Goal: Task Accomplishment & Management: Manage account settings

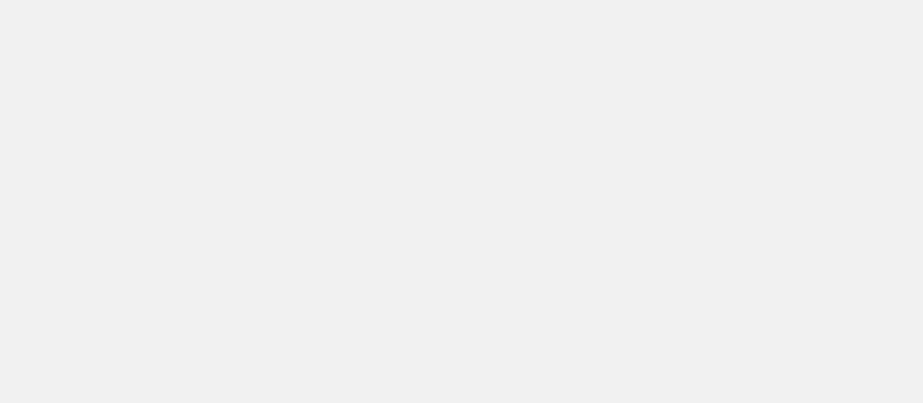
select select "********"
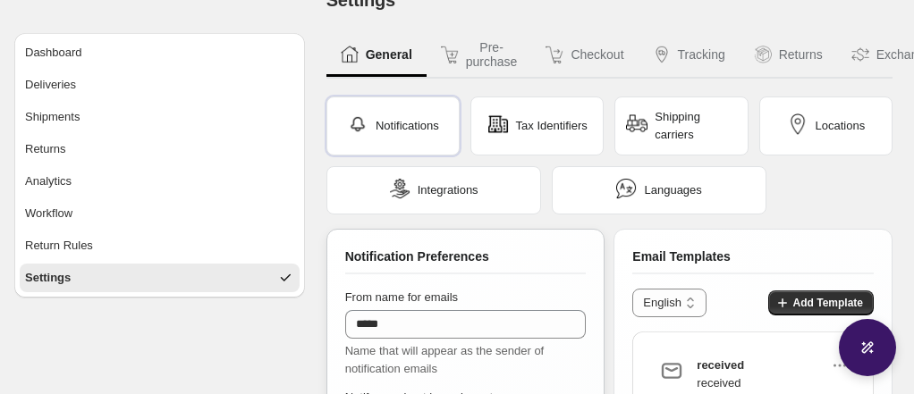
scroll to position [33, 0]
click at [447, 201] on div "Integrations" at bounding box center [433, 191] width 89 height 25
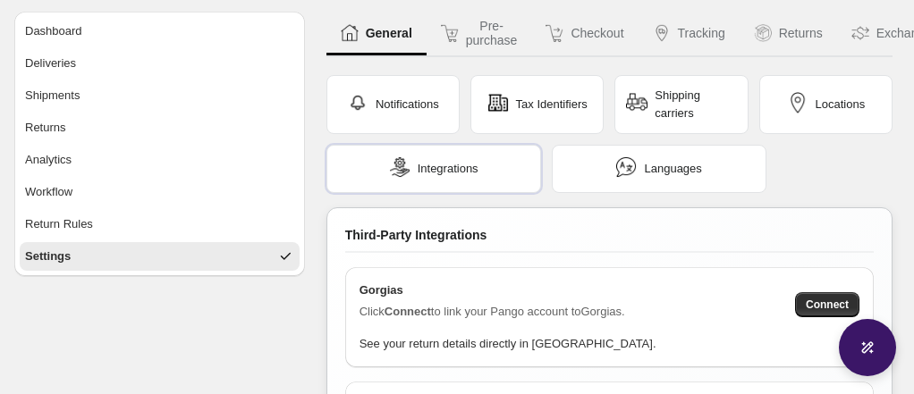
scroll to position [54, 0]
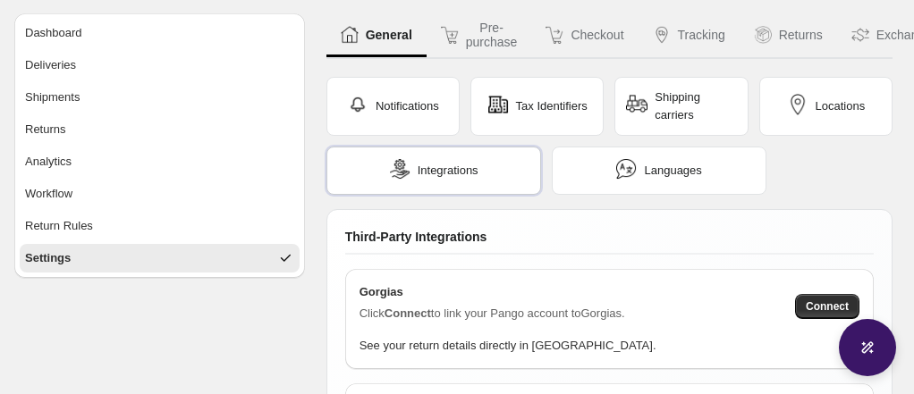
click at [461, 170] on span "Integrations" at bounding box center [448, 171] width 61 height 18
click at [693, 114] on span "Shipping carriers" at bounding box center [695, 107] width 81 height 36
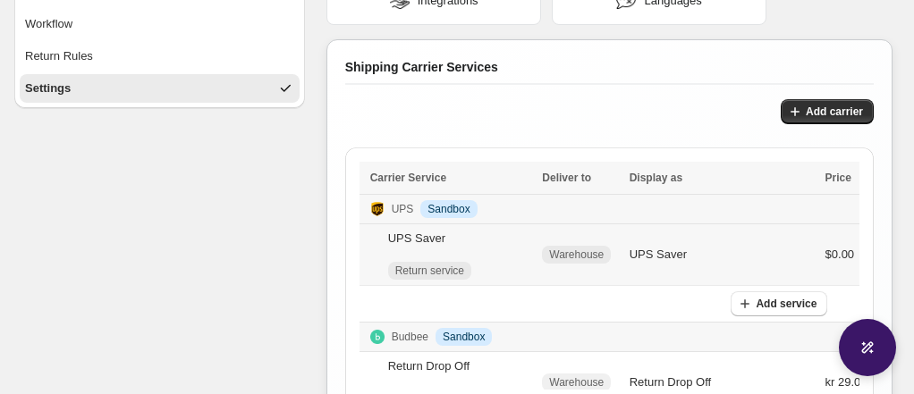
scroll to position [211, 0]
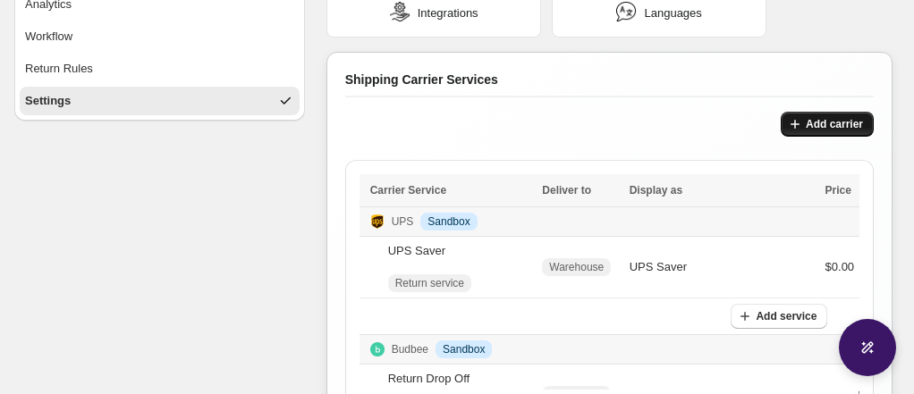
click at [824, 127] on span "Add carrier" at bounding box center [834, 124] width 57 height 14
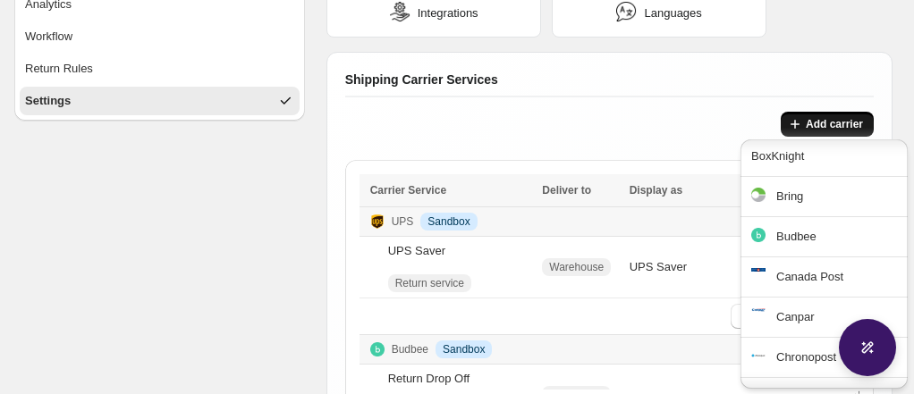
scroll to position [286, 0]
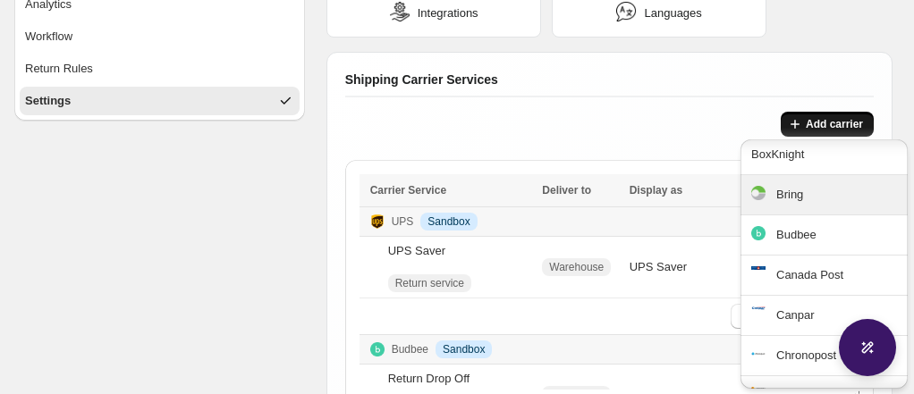
click at [800, 197] on div "Bring" at bounding box center [836, 195] width 121 height 18
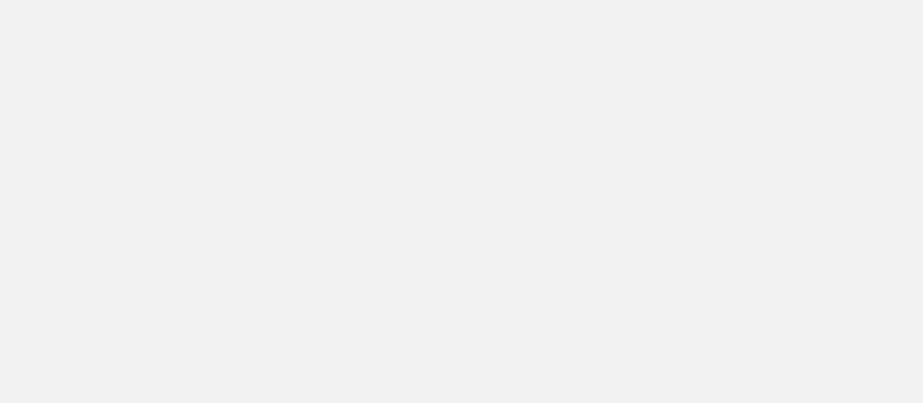
select select "********"
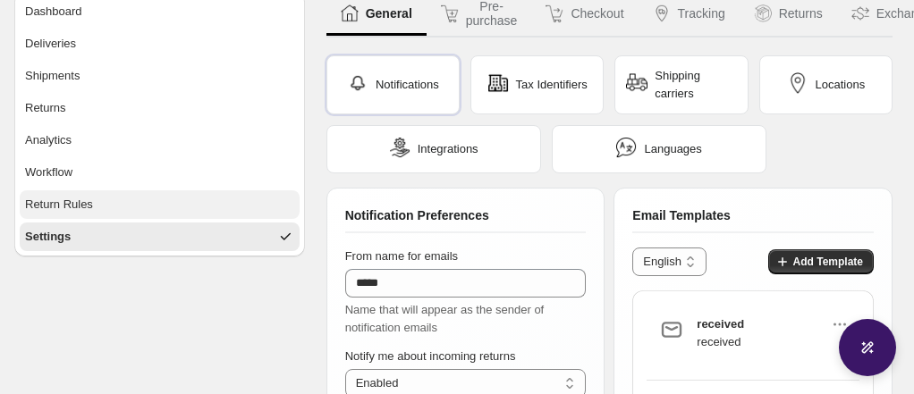
scroll to position [95, 0]
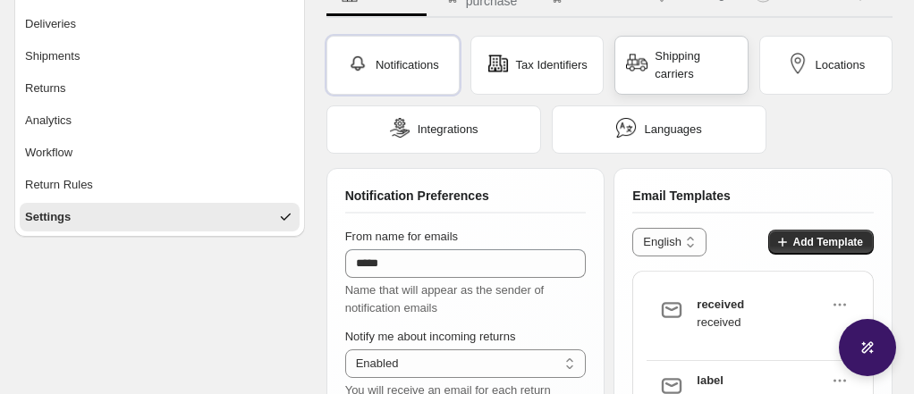
click at [653, 79] on div "Shipping carriers" at bounding box center [681, 65] width 110 height 36
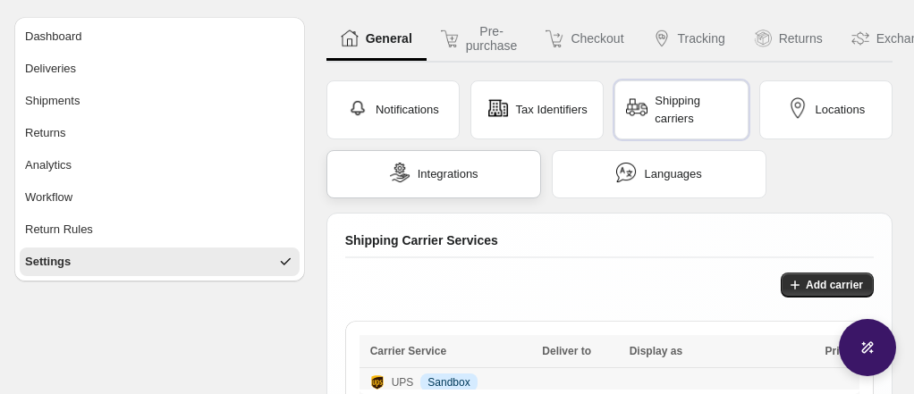
scroll to position [56, 0]
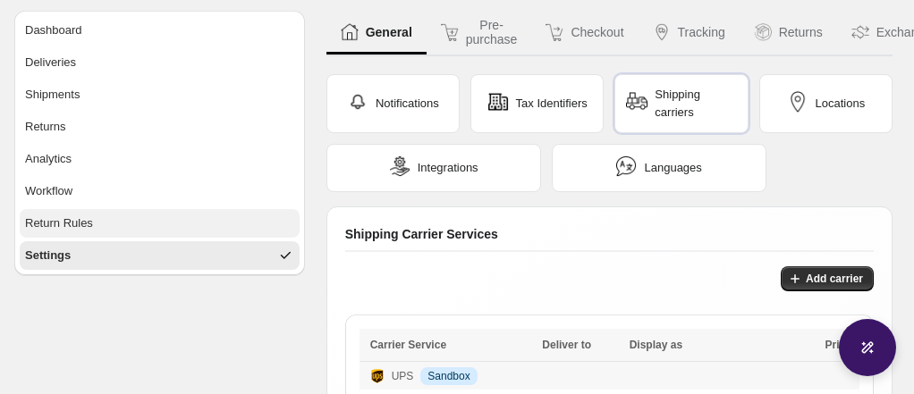
click at [205, 220] on button "Return Rules" at bounding box center [160, 223] width 280 height 29
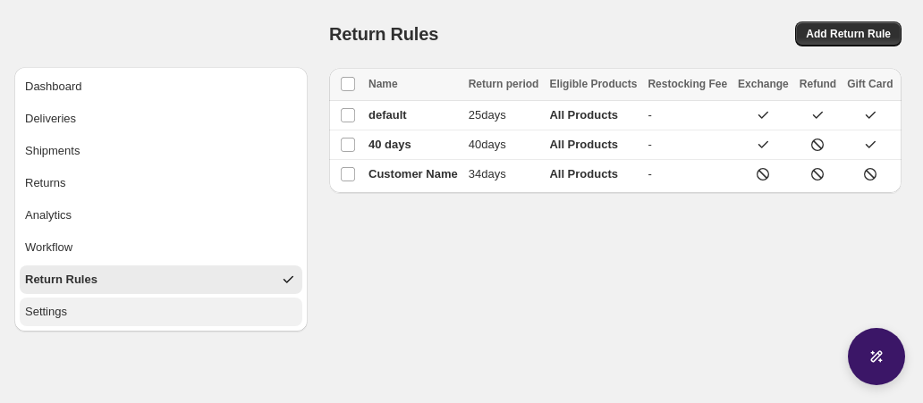
click at [152, 313] on button "Settings" at bounding box center [161, 312] width 283 height 29
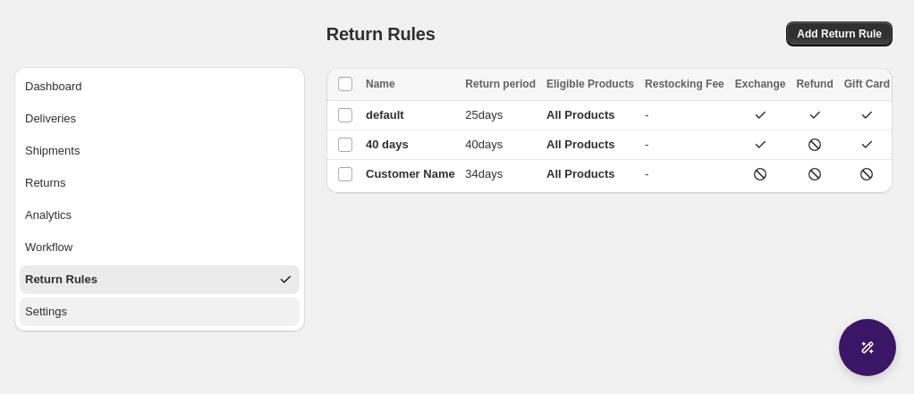
select select "********"
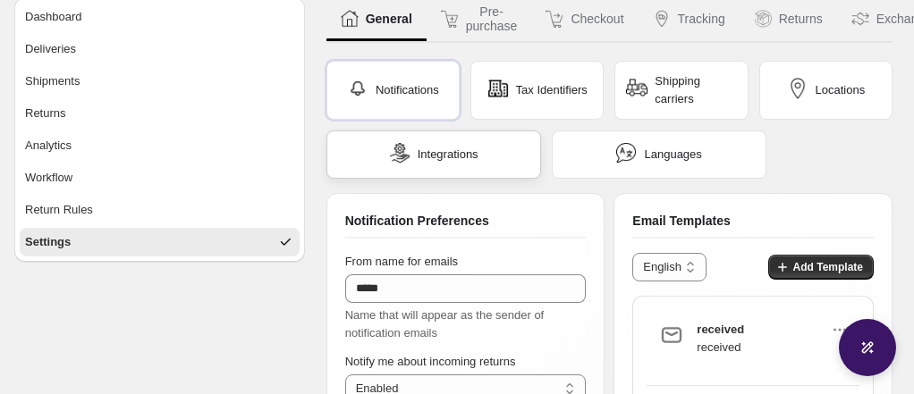
scroll to position [63, 0]
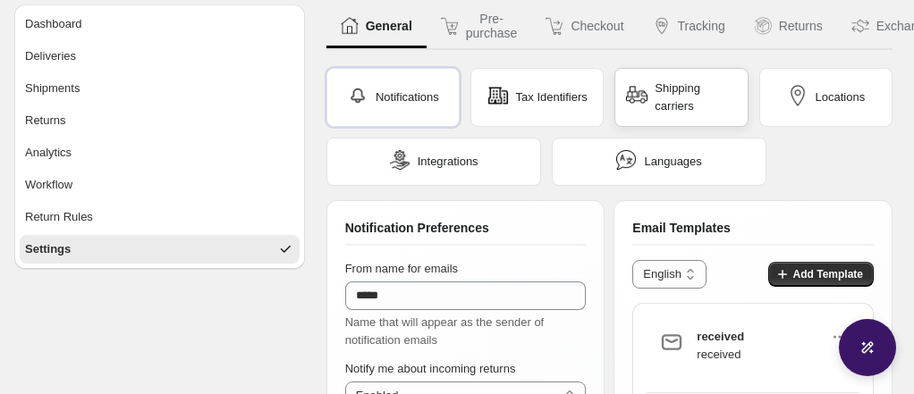
click at [677, 94] on span "Shipping carriers" at bounding box center [695, 98] width 81 height 36
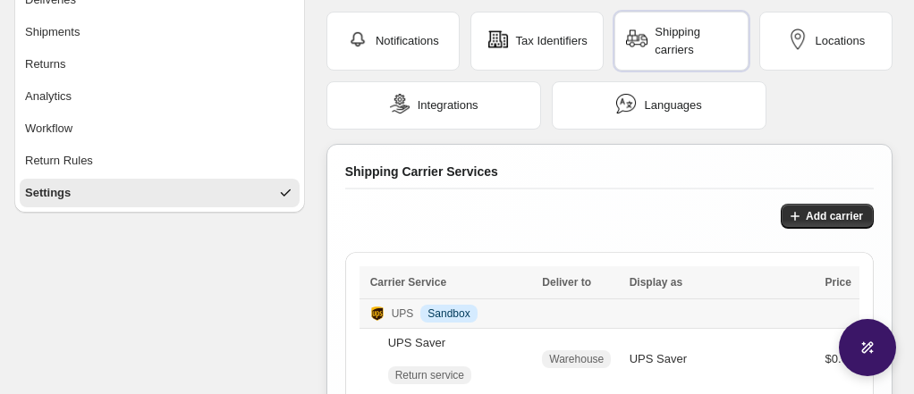
scroll to position [106, 0]
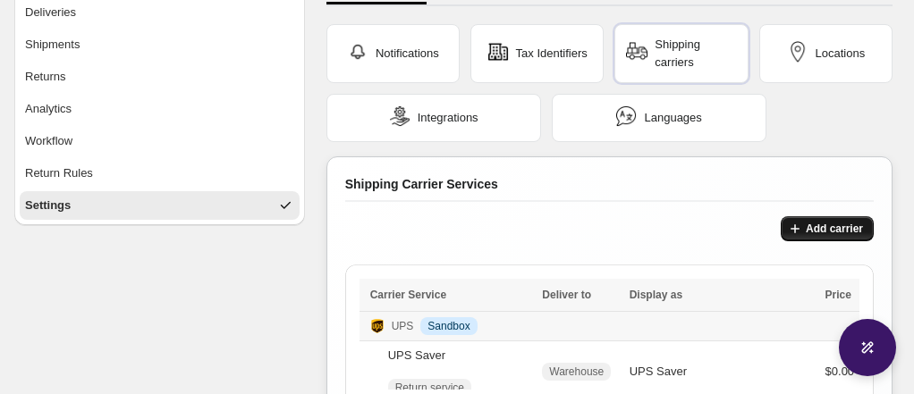
click at [826, 234] on button "Add carrier" at bounding box center [827, 228] width 93 height 25
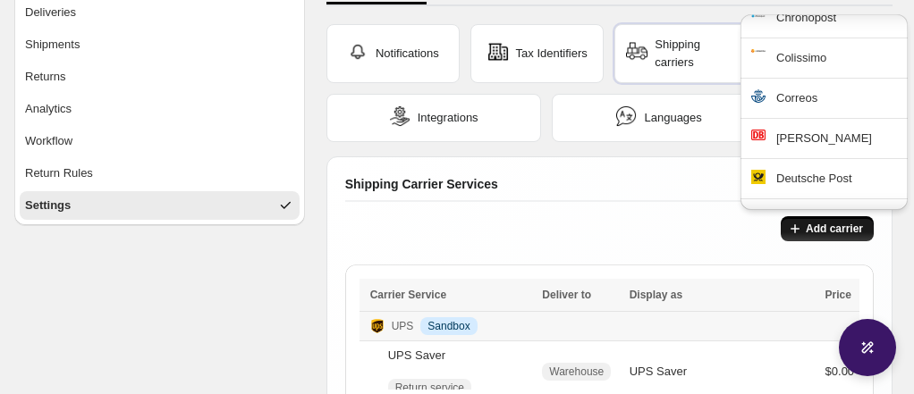
scroll to position [504, 0]
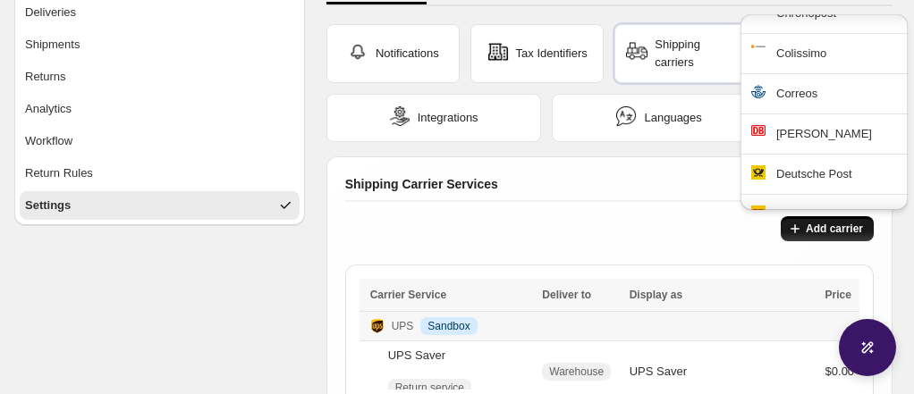
click at [821, 129] on div "DB Schenker" at bounding box center [836, 134] width 121 height 18
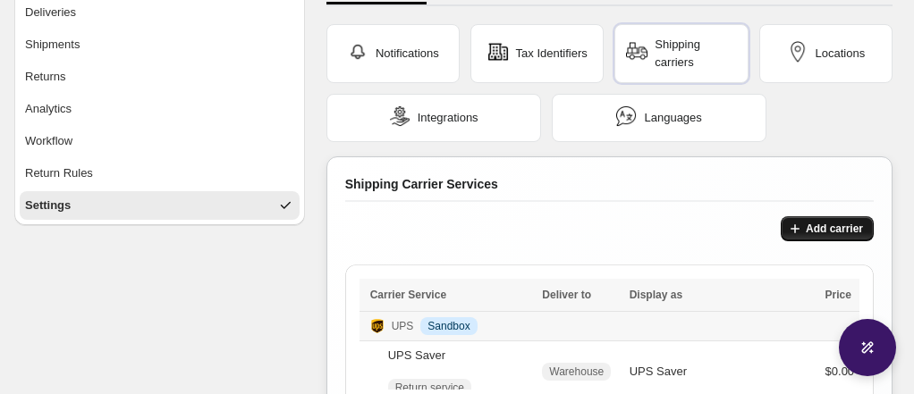
click at [818, 227] on span "Add carrier" at bounding box center [834, 229] width 57 height 14
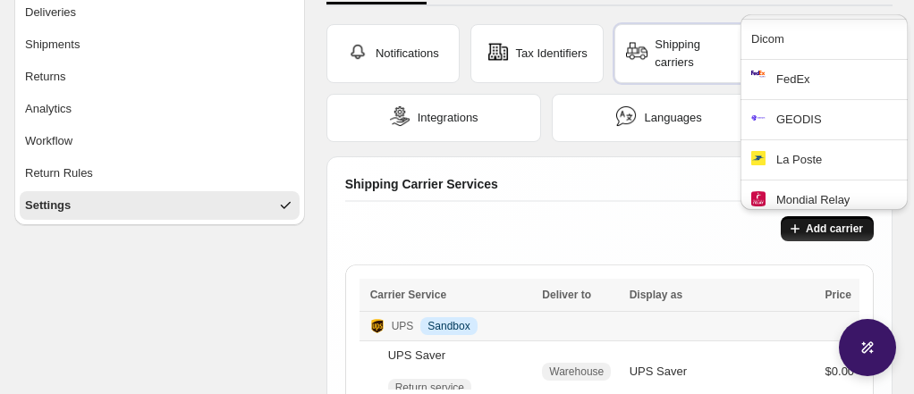
scroll to position [939, 0]
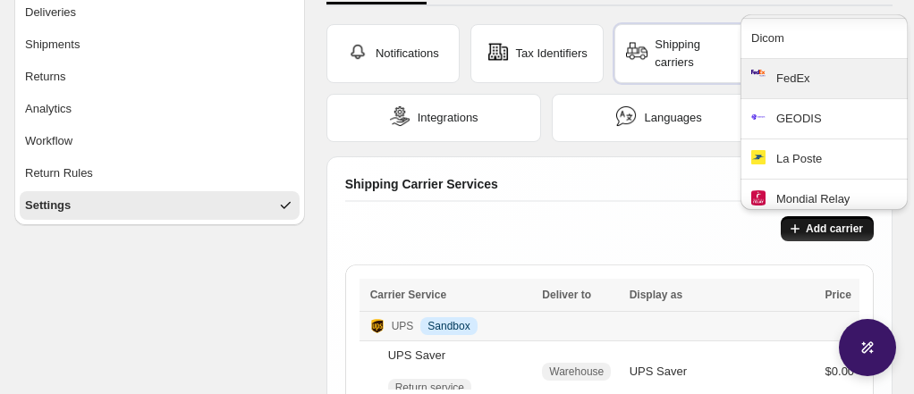
click at [826, 70] on div "FedEx" at bounding box center [836, 79] width 121 height 18
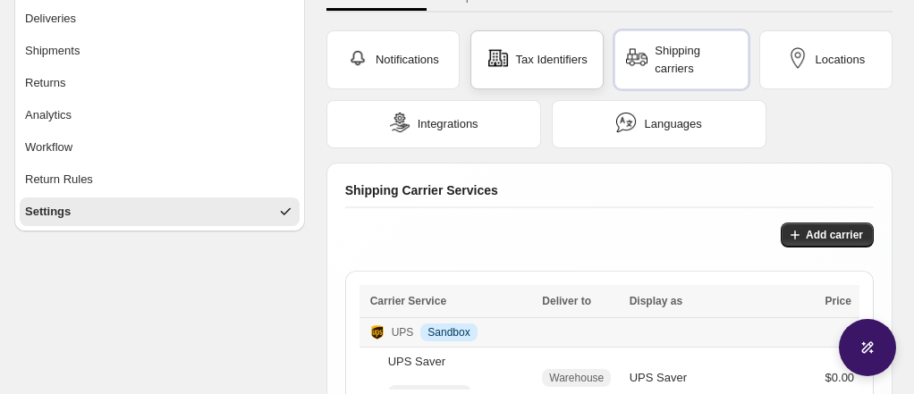
scroll to position [38, 0]
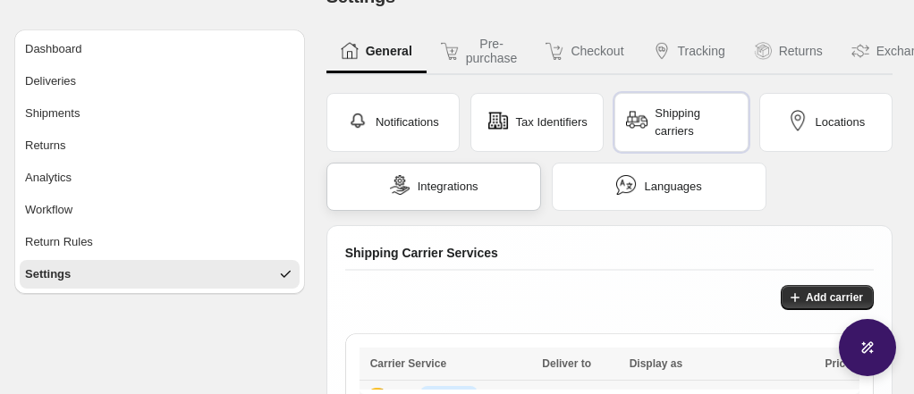
click at [479, 193] on span "Integrations" at bounding box center [448, 187] width 61 height 18
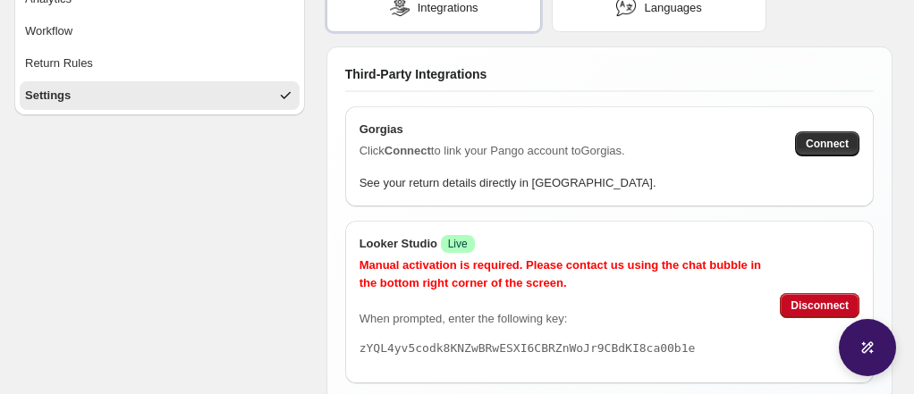
scroll to position [217, 0]
click at [463, 159] on div "See your return details directly in [GEOGRAPHIC_DATA]." at bounding box center [610, 175] width 500 height 32
click at [422, 149] on strong "Connect" at bounding box center [408, 149] width 47 height 13
click at [809, 144] on span "Connect" at bounding box center [827, 143] width 43 height 14
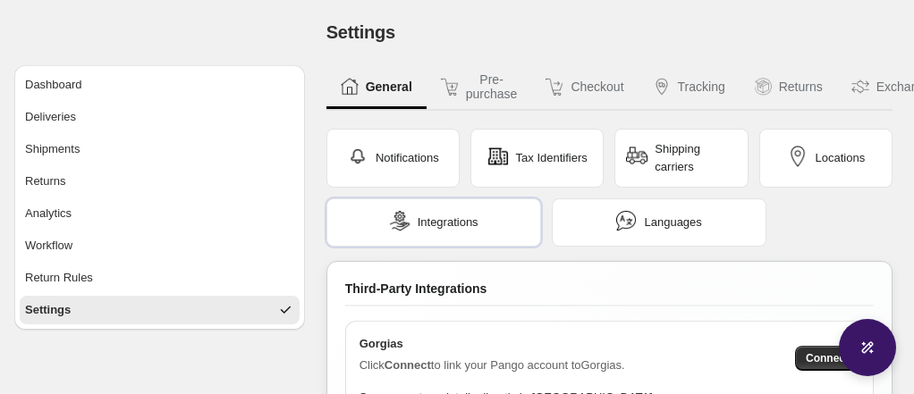
scroll to position [0, 0]
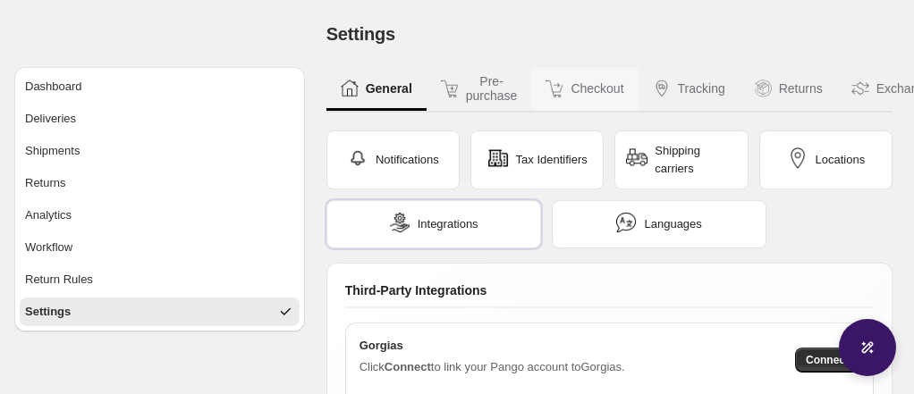
click at [598, 89] on button "Checkout" at bounding box center [584, 89] width 106 height 43
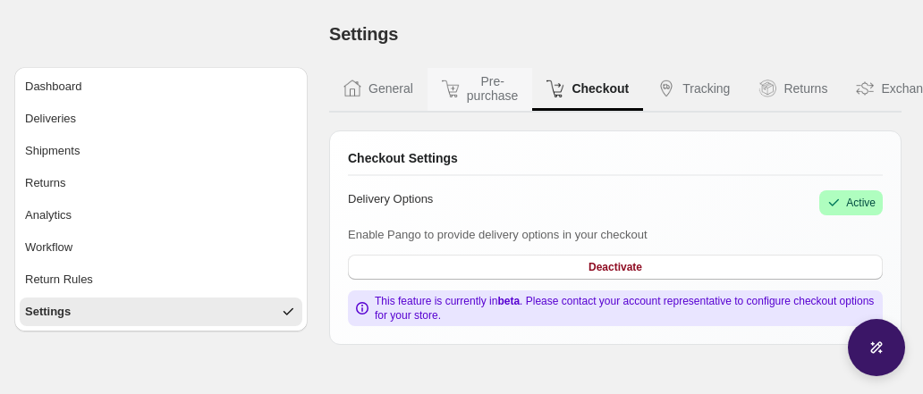
click at [494, 85] on button "Pre-purchase" at bounding box center [481, 89] width 106 height 43
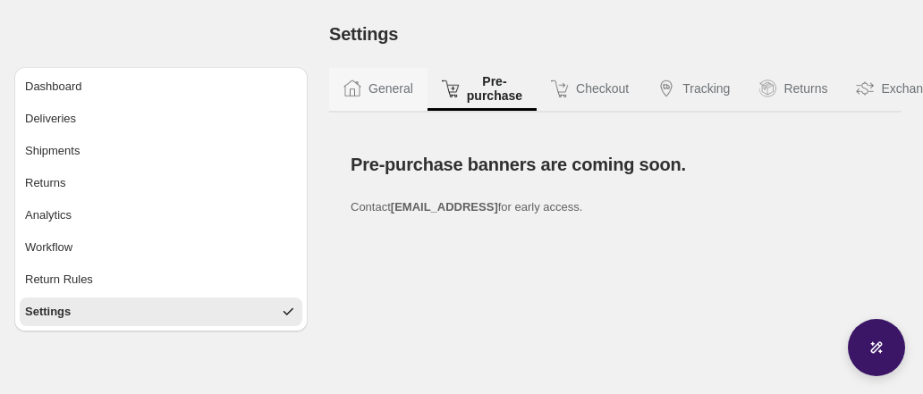
click at [398, 91] on button "General" at bounding box center [378, 89] width 98 height 43
select select "********"
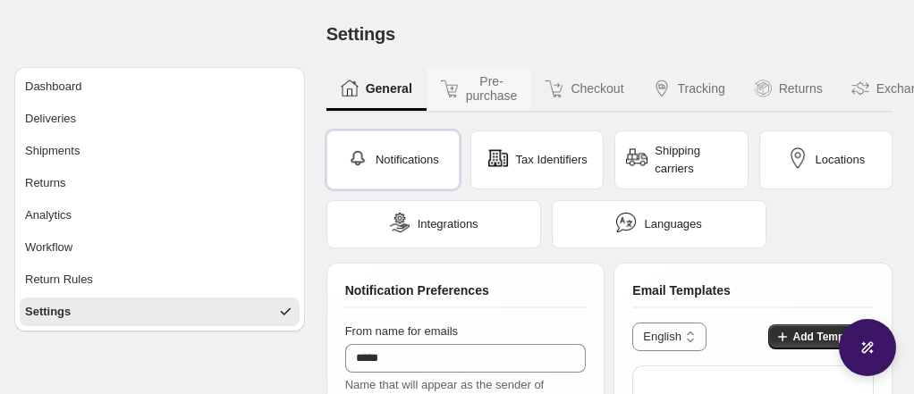
click at [502, 94] on button "Pre-purchase" at bounding box center [480, 89] width 106 height 43
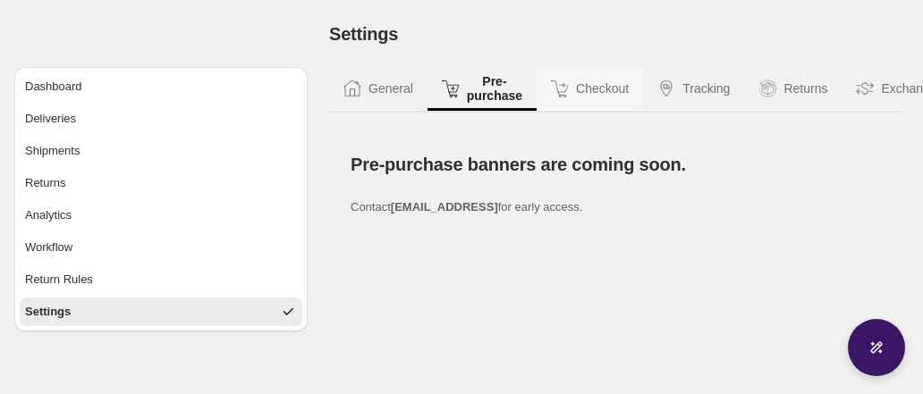
click at [590, 85] on button "Checkout" at bounding box center [590, 89] width 106 height 43
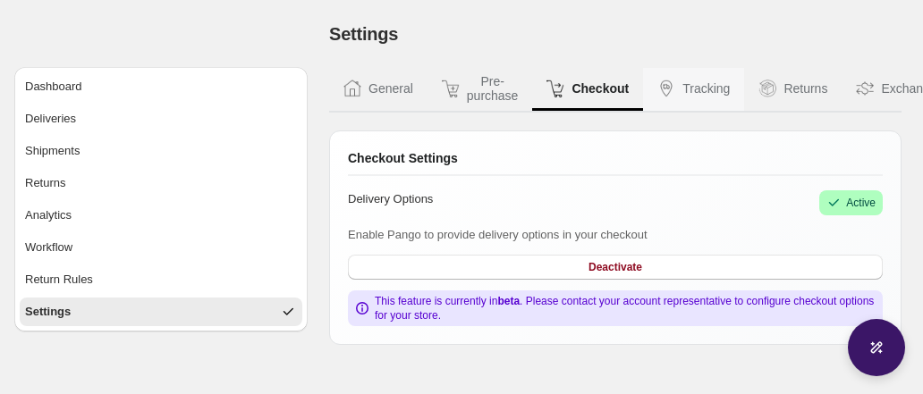
click at [674, 88] on img at bounding box center [666, 89] width 18 height 18
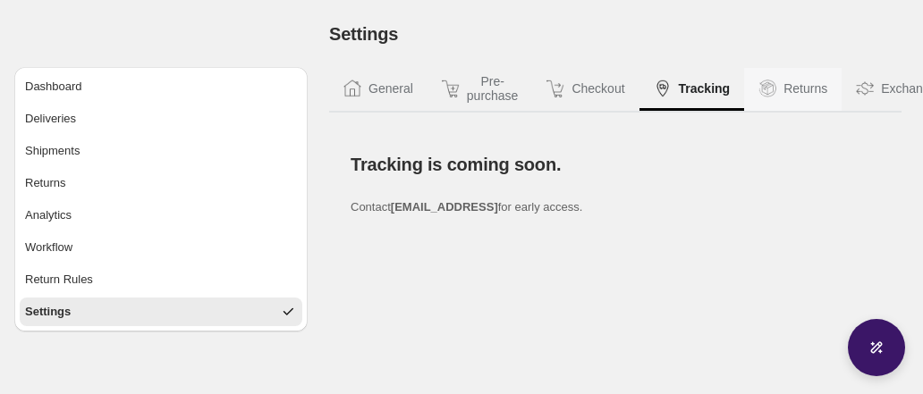
click at [791, 84] on button "Returns" at bounding box center [792, 89] width 97 height 43
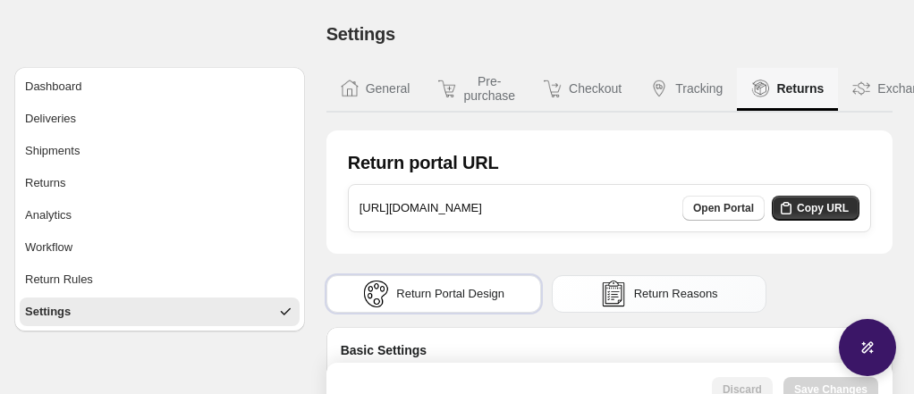
type input "**********"
select select "**********"
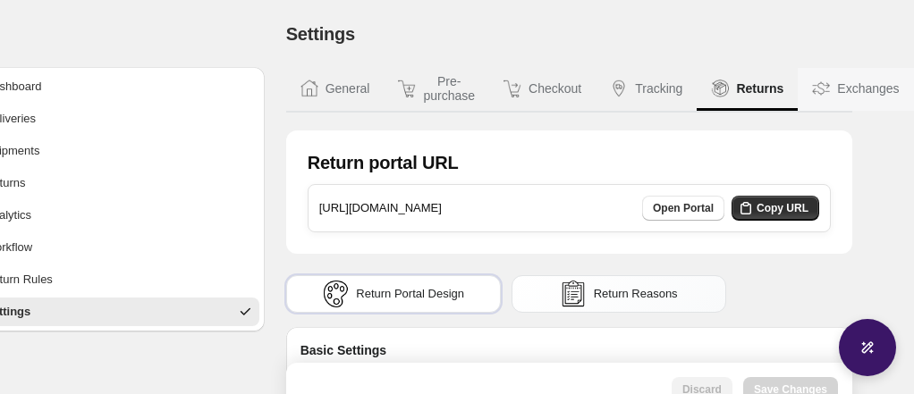
click at [840, 94] on button "Exchanges" at bounding box center [855, 89] width 115 height 43
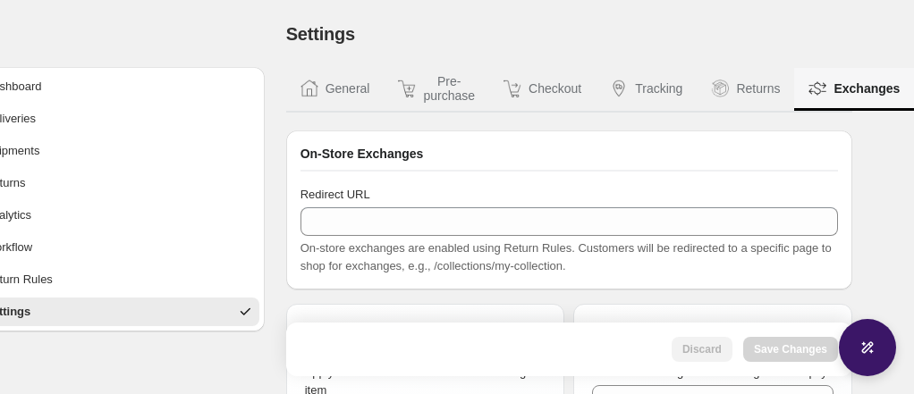
type input "*"
select select "**"
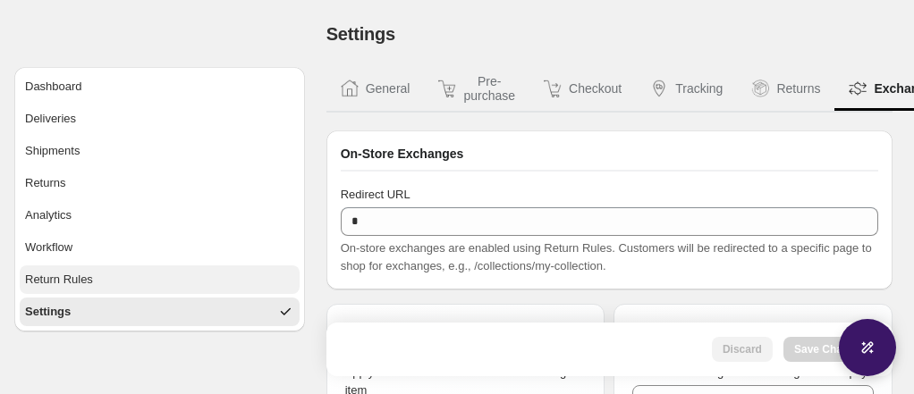
click at [106, 270] on button "Return Rules" at bounding box center [160, 280] width 280 height 29
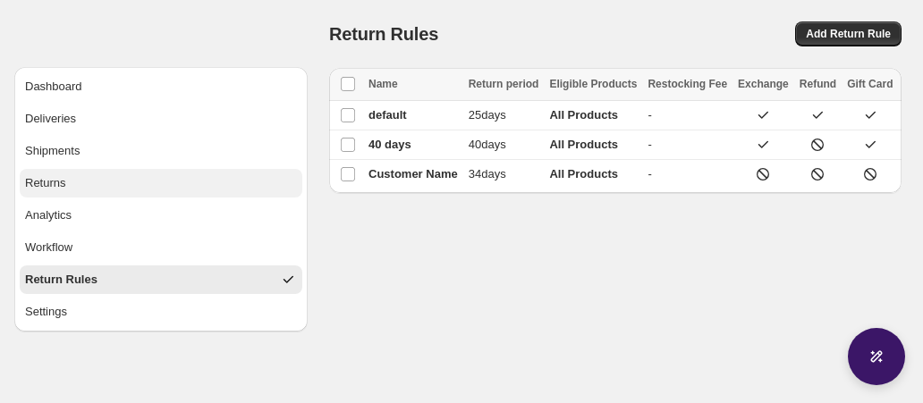
click at [86, 183] on button "Returns" at bounding box center [161, 183] width 283 height 29
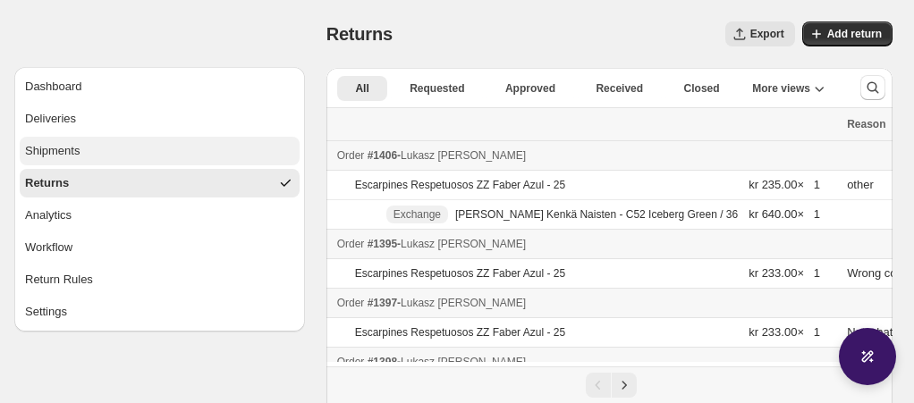
click at [80, 143] on span "Shipments" at bounding box center [52, 151] width 55 height 18
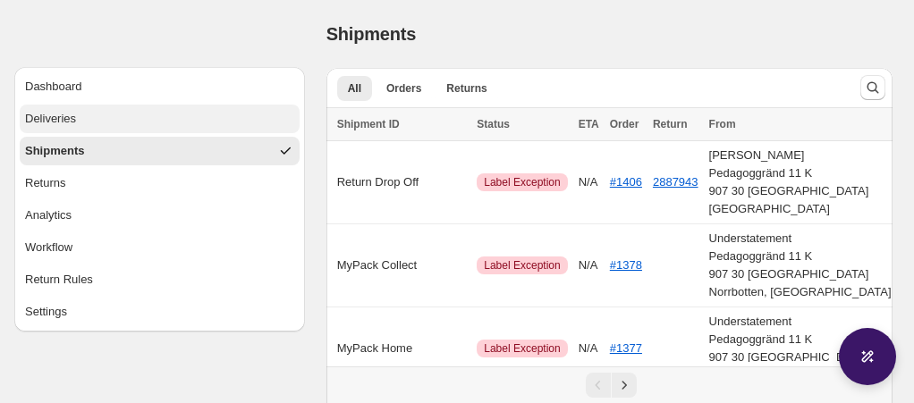
click at [94, 128] on button "Deliveries" at bounding box center [160, 119] width 280 height 29
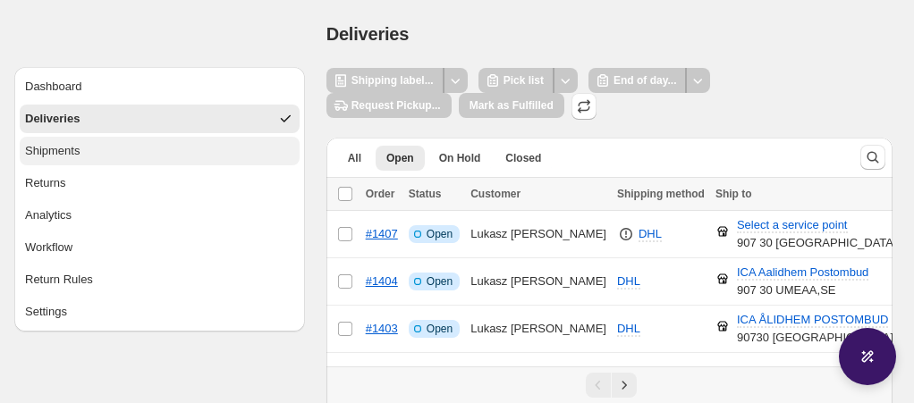
click at [111, 150] on button "Shipments" at bounding box center [160, 151] width 280 height 29
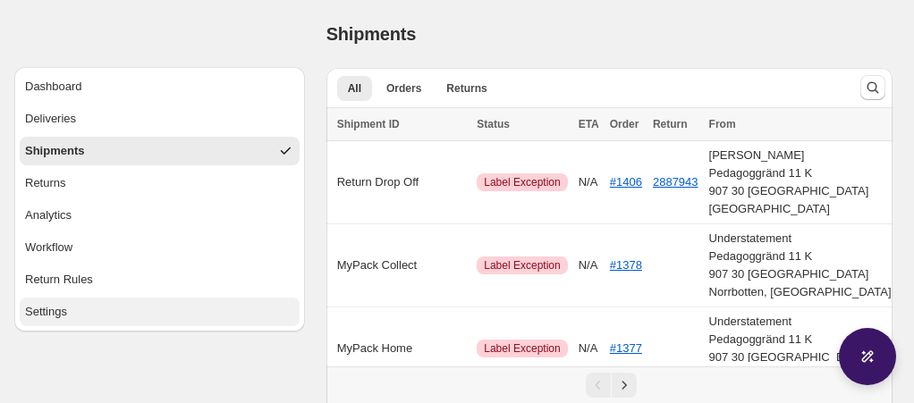
click at [82, 309] on button "Settings" at bounding box center [160, 312] width 280 height 29
select select "********"
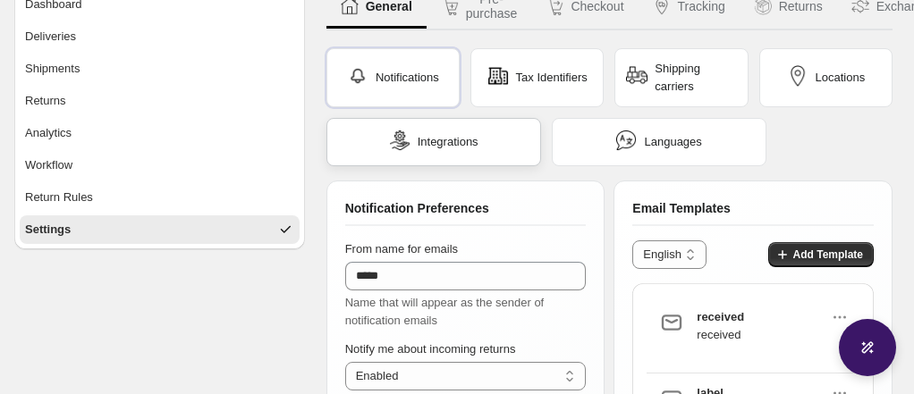
scroll to position [88, 0]
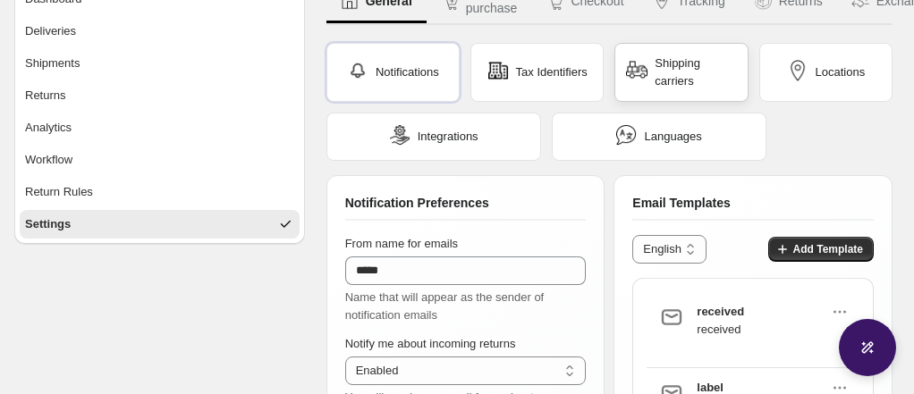
click at [637, 80] on img at bounding box center [636, 70] width 21 height 21
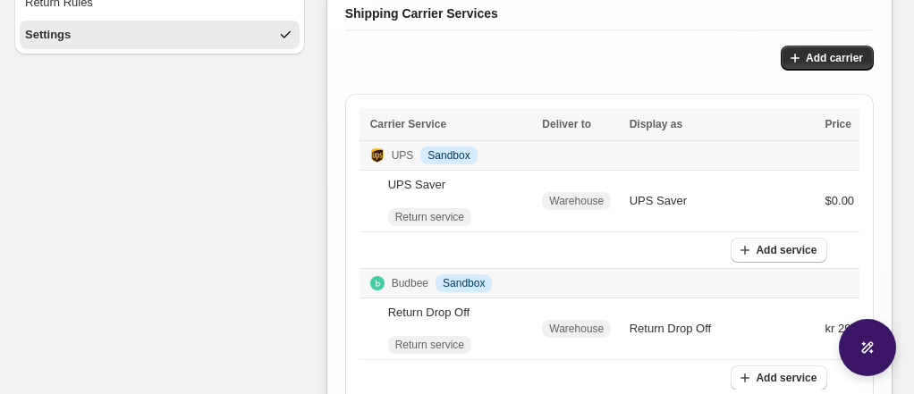
scroll to position [284, 0]
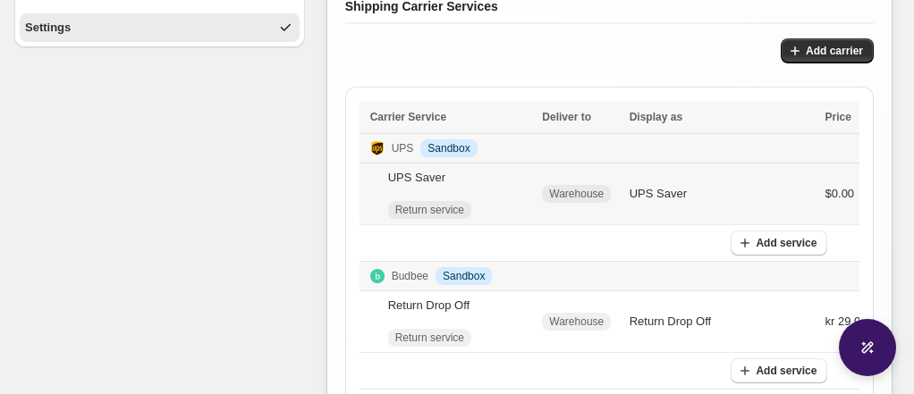
click at [587, 190] on span "Warehouse" at bounding box center [576, 194] width 55 height 14
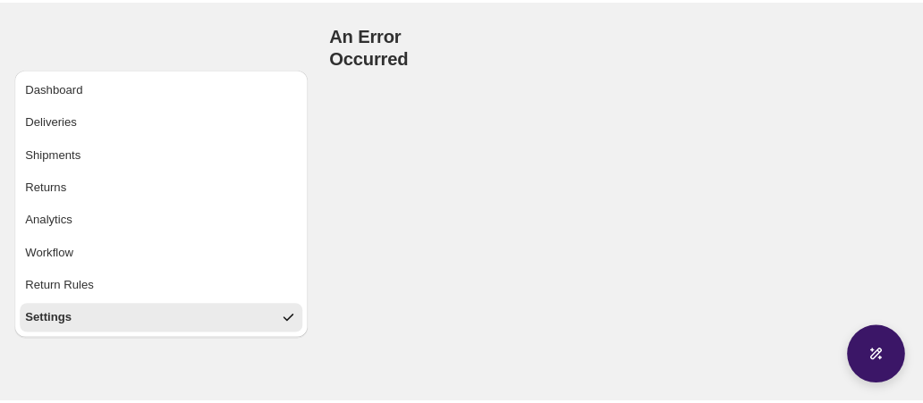
scroll to position [0, 0]
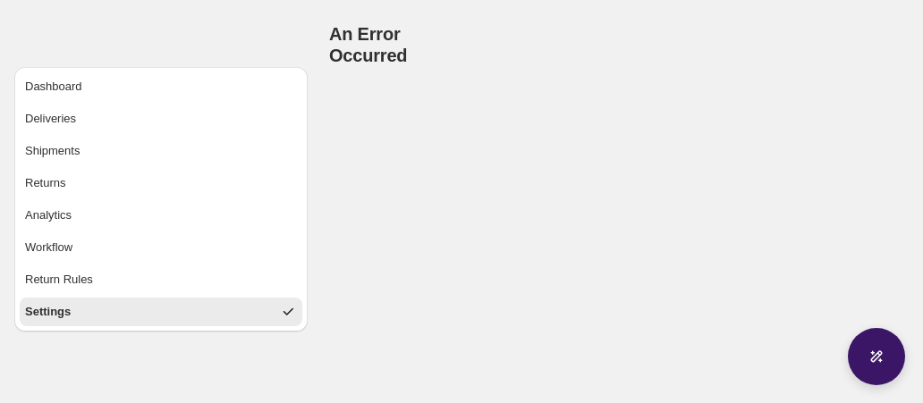
click at [64, 322] on button "Settings" at bounding box center [161, 312] width 283 height 29
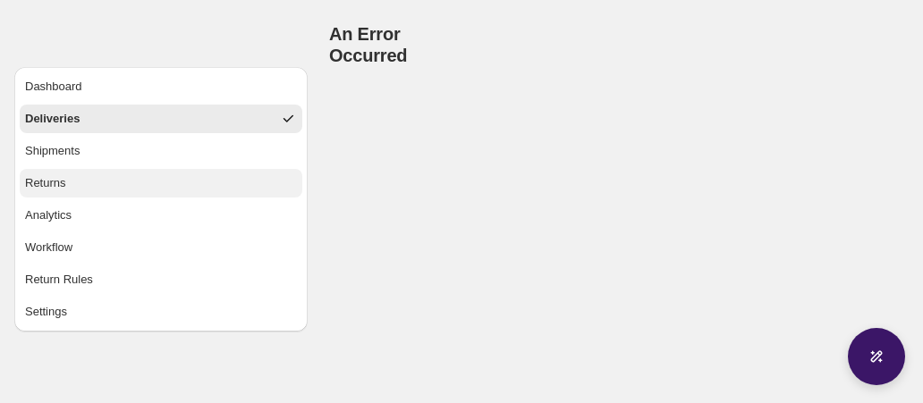
click at [75, 174] on button "Returns" at bounding box center [161, 183] width 283 height 29
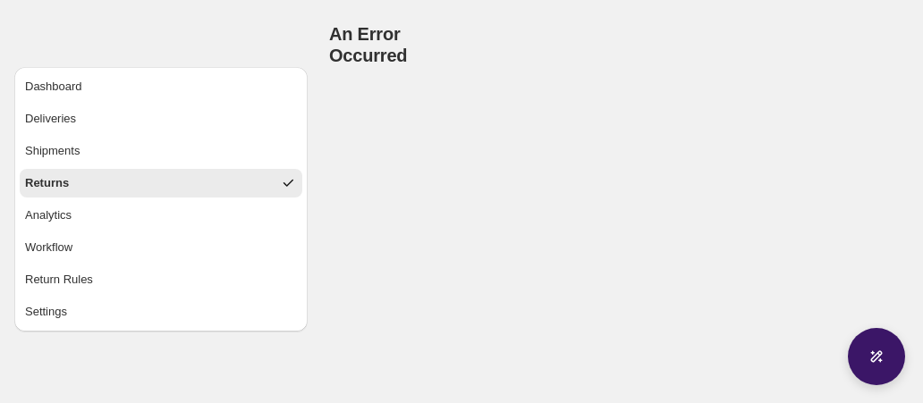
click at [64, 295] on ul "Dashboard Deliveries Shipments Returns Analytics Workflow Return Rules Settings" at bounding box center [161, 199] width 283 height 254
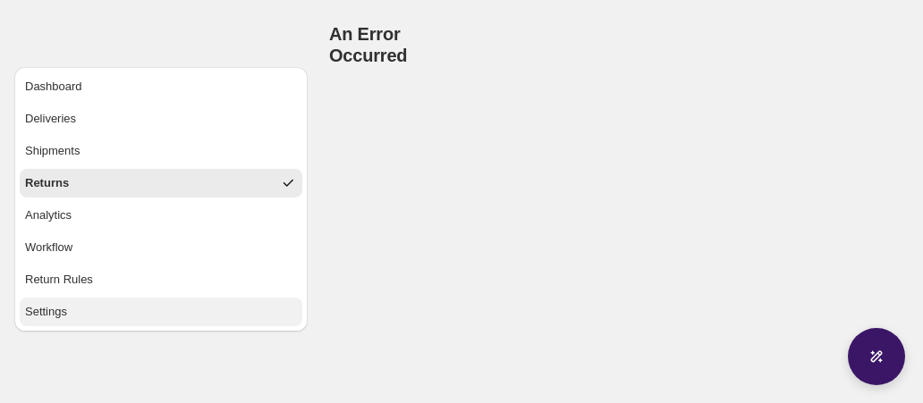
click at [61, 306] on span "Settings" at bounding box center [46, 312] width 42 height 18
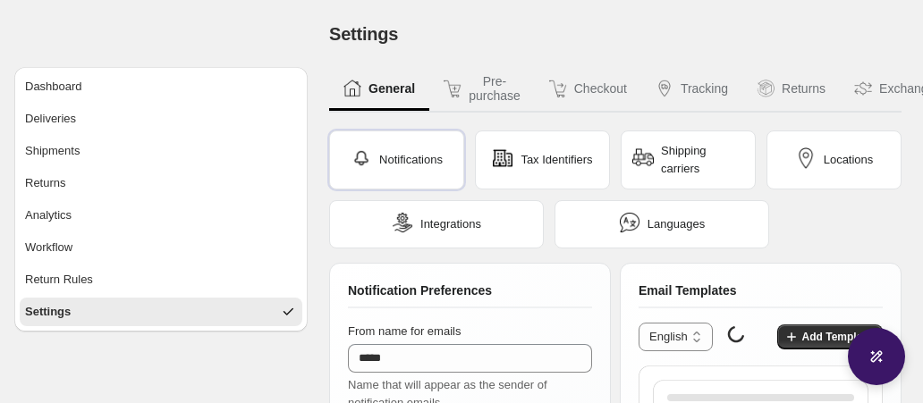
select select "********"
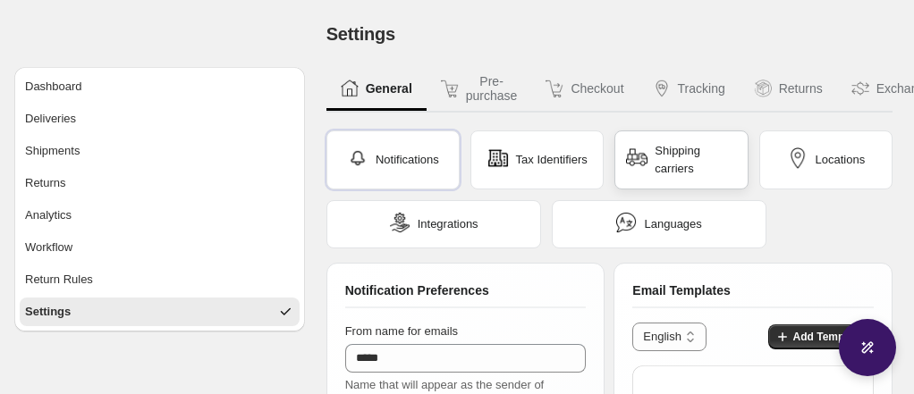
click at [650, 153] on div "Shipping carriers" at bounding box center [681, 160] width 110 height 36
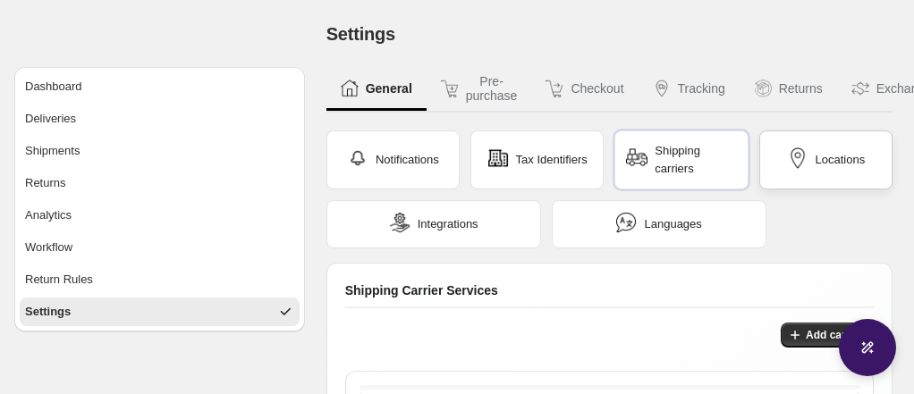
click at [813, 174] on div "Locations" at bounding box center [825, 160] width 133 height 59
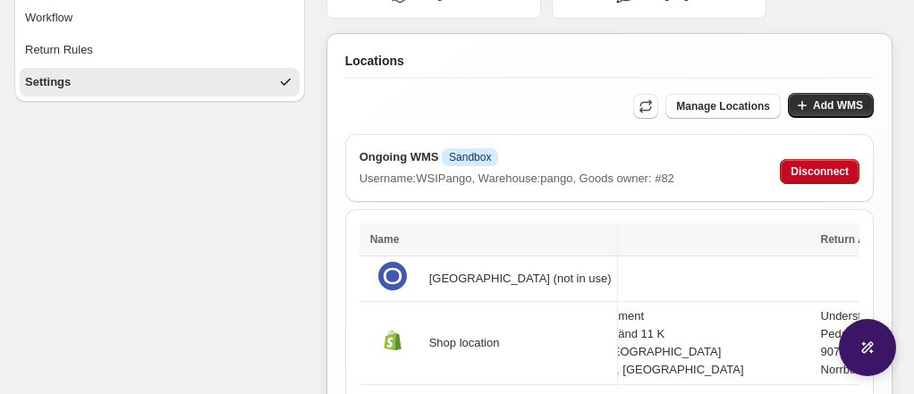
scroll to position [227, 0]
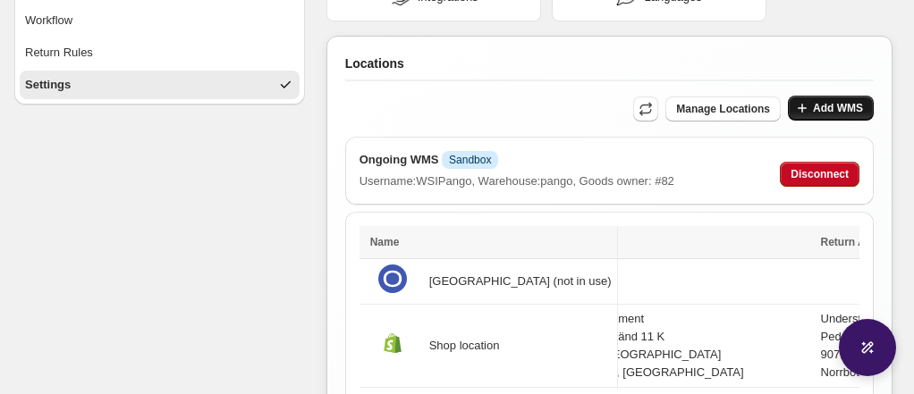
click at [832, 101] on span "Add WMS" at bounding box center [838, 108] width 50 height 14
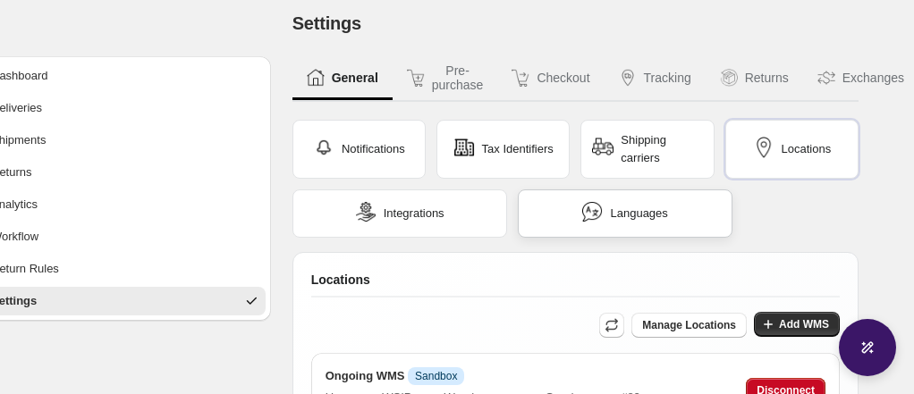
scroll to position [11, 33]
click at [527, 157] on span "Tax Identifiers" at bounding box center [519, 149] width 72 height 18
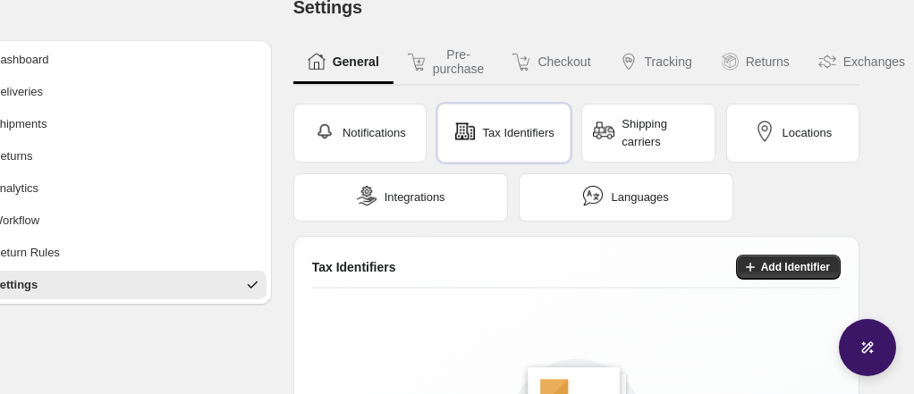
scroll to position [21, 33]
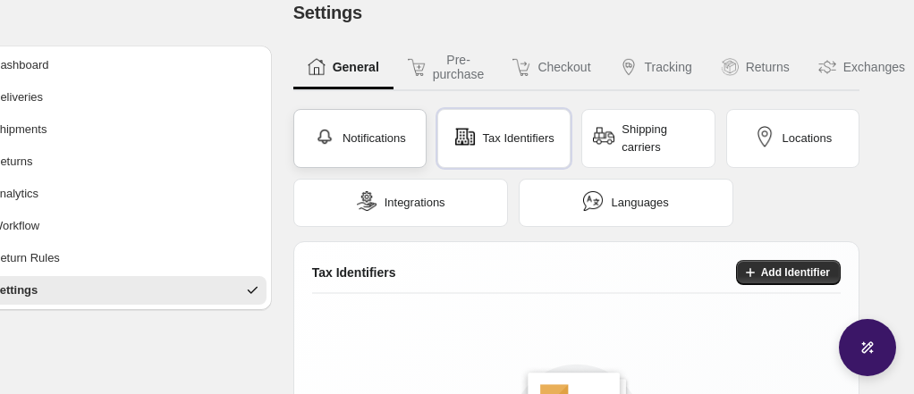
click at [405, 141] on span "Notifications" at bounding box center [375, 139] width 64 height 18
select select "********"
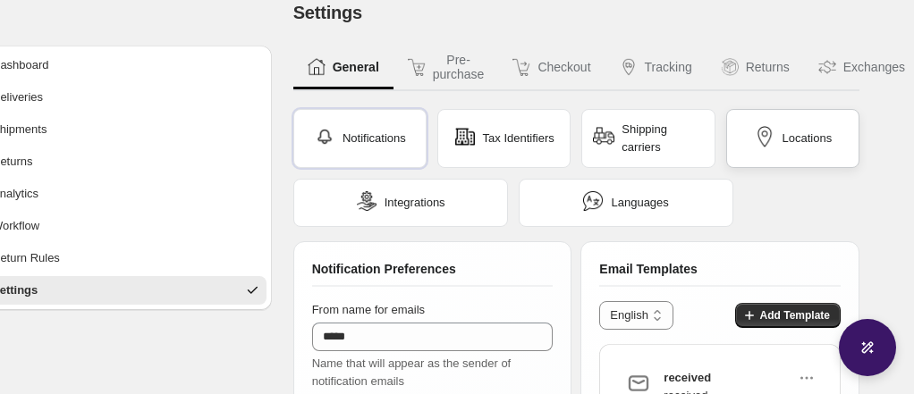
click at [755, 119] on div "Locations" at bounding box center [792, 138] width 133 height 59
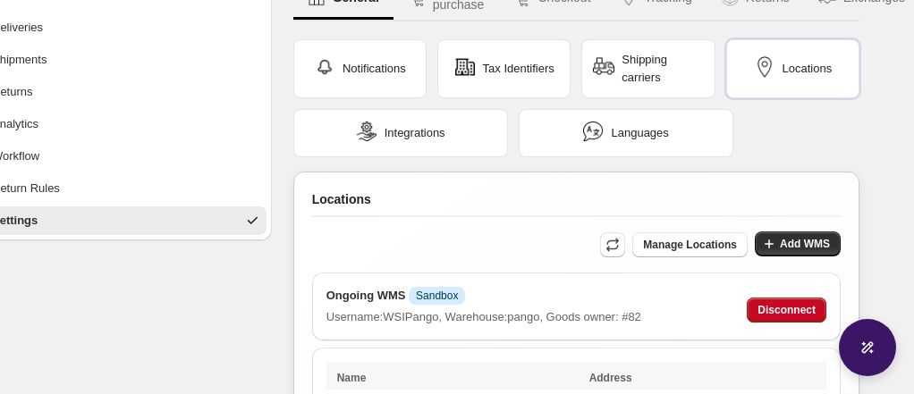
scroll to position [80, 33]
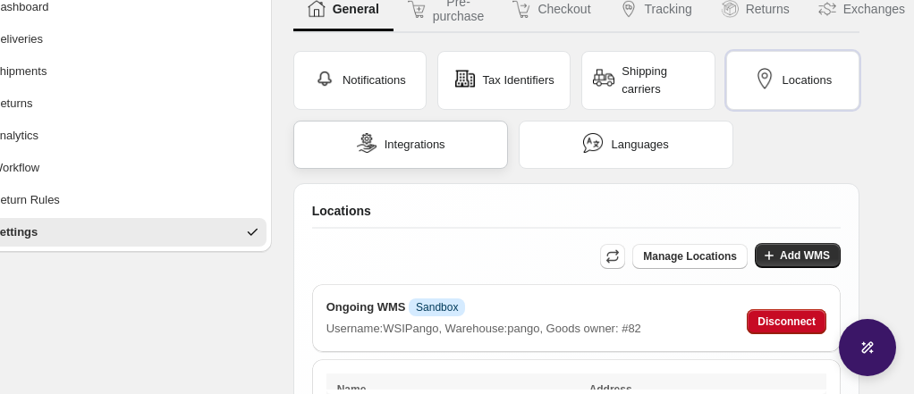
click at [412, 160] on div "Integrations" at bounding box center [400, 145] width 215 height 48
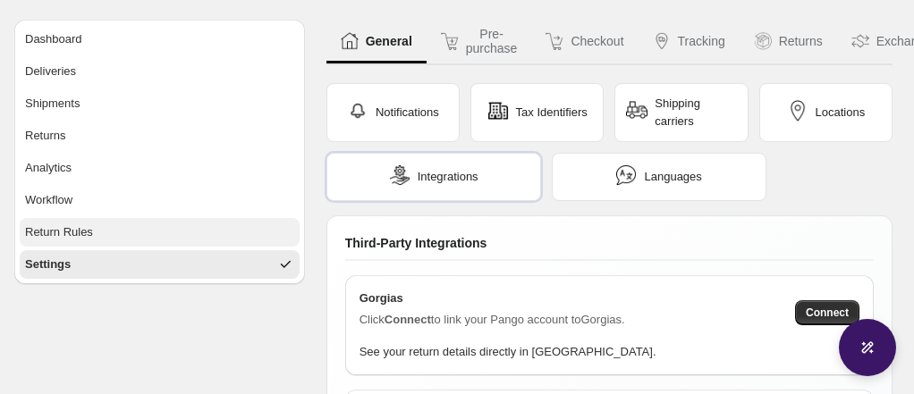
scroll to position [0, 0]
